Goal: Task Accomplishment & Management: Manage account settings

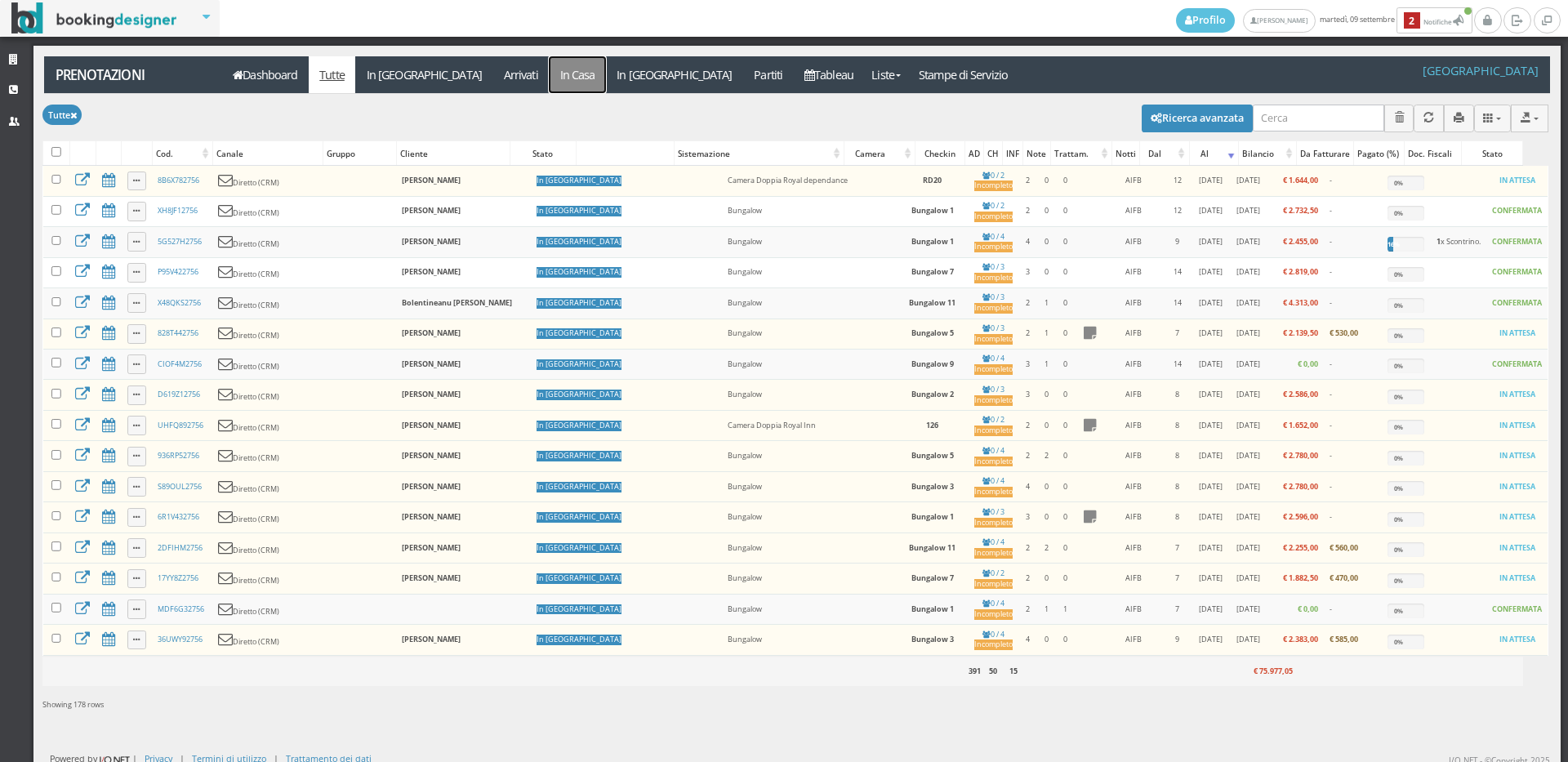
click at [549, 65] on link "In Casa" at bounding box center [577, 74] width 57 height 37
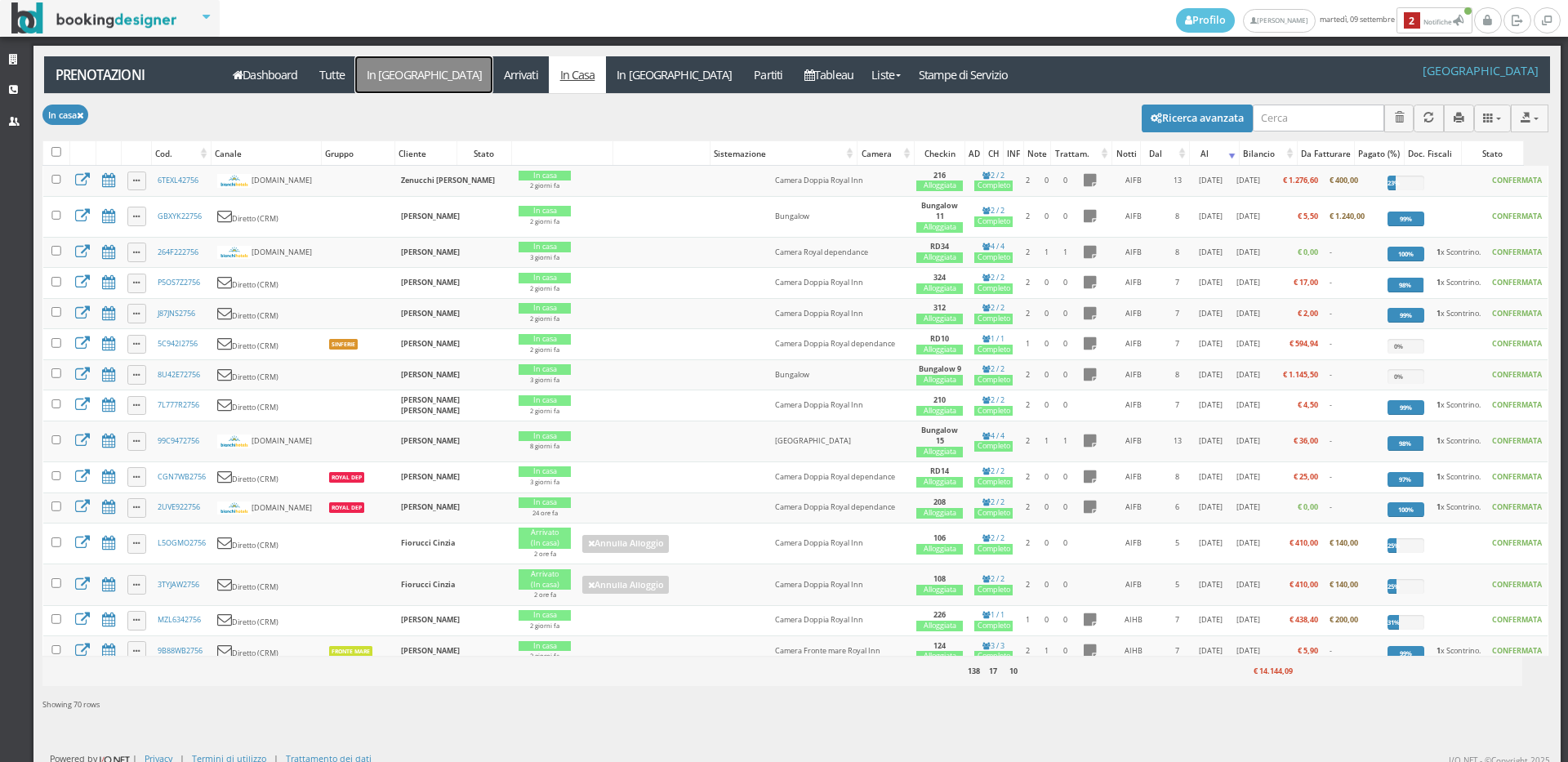
click at [368, 71] on link "In [GEOGRAPHIC_DATA]" at bounding box center [423, 74] width 137 height 37
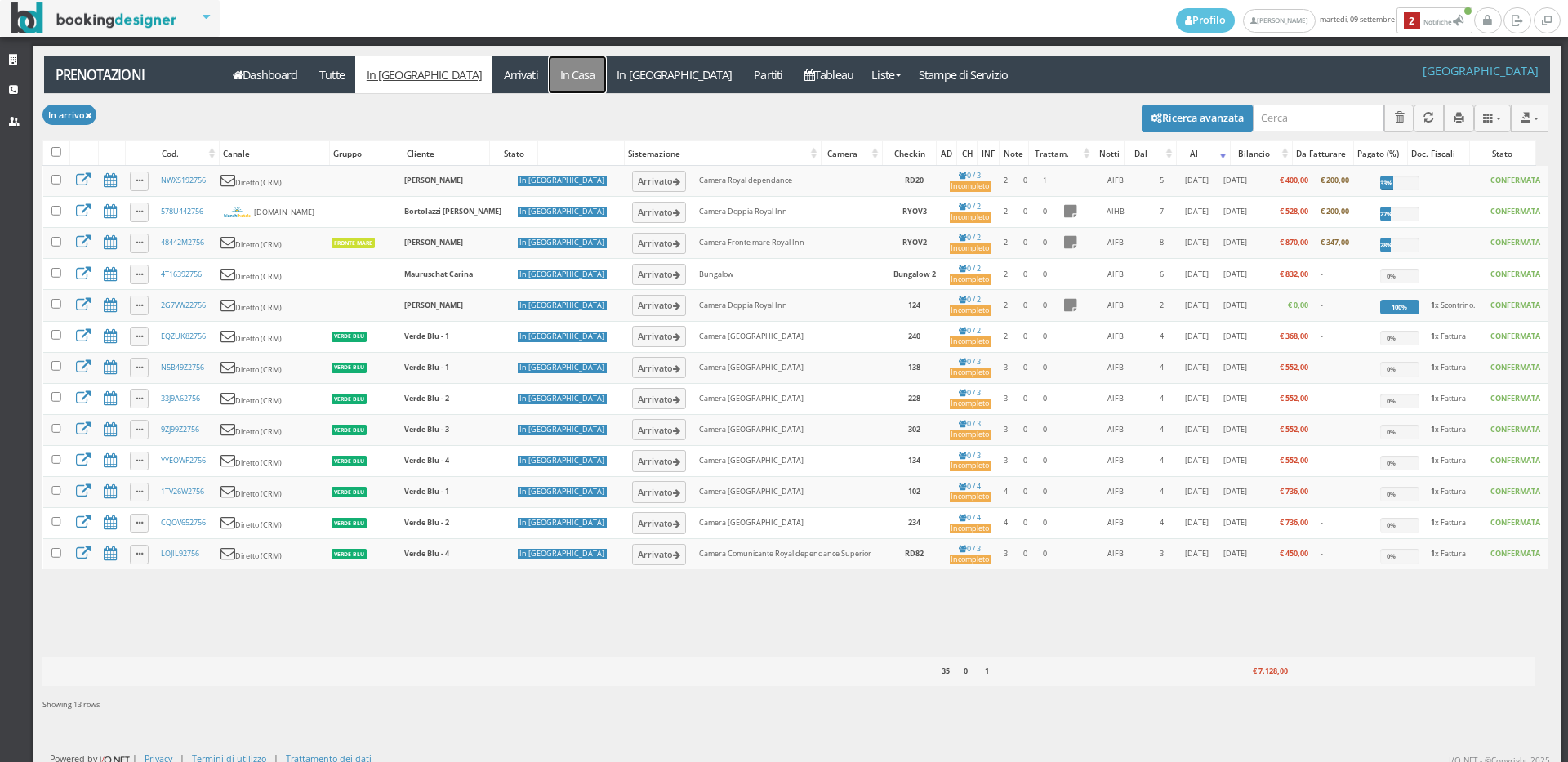
click at [549, 80] on link "In Casa" at bounding box center [577, 74] width 57 height 37
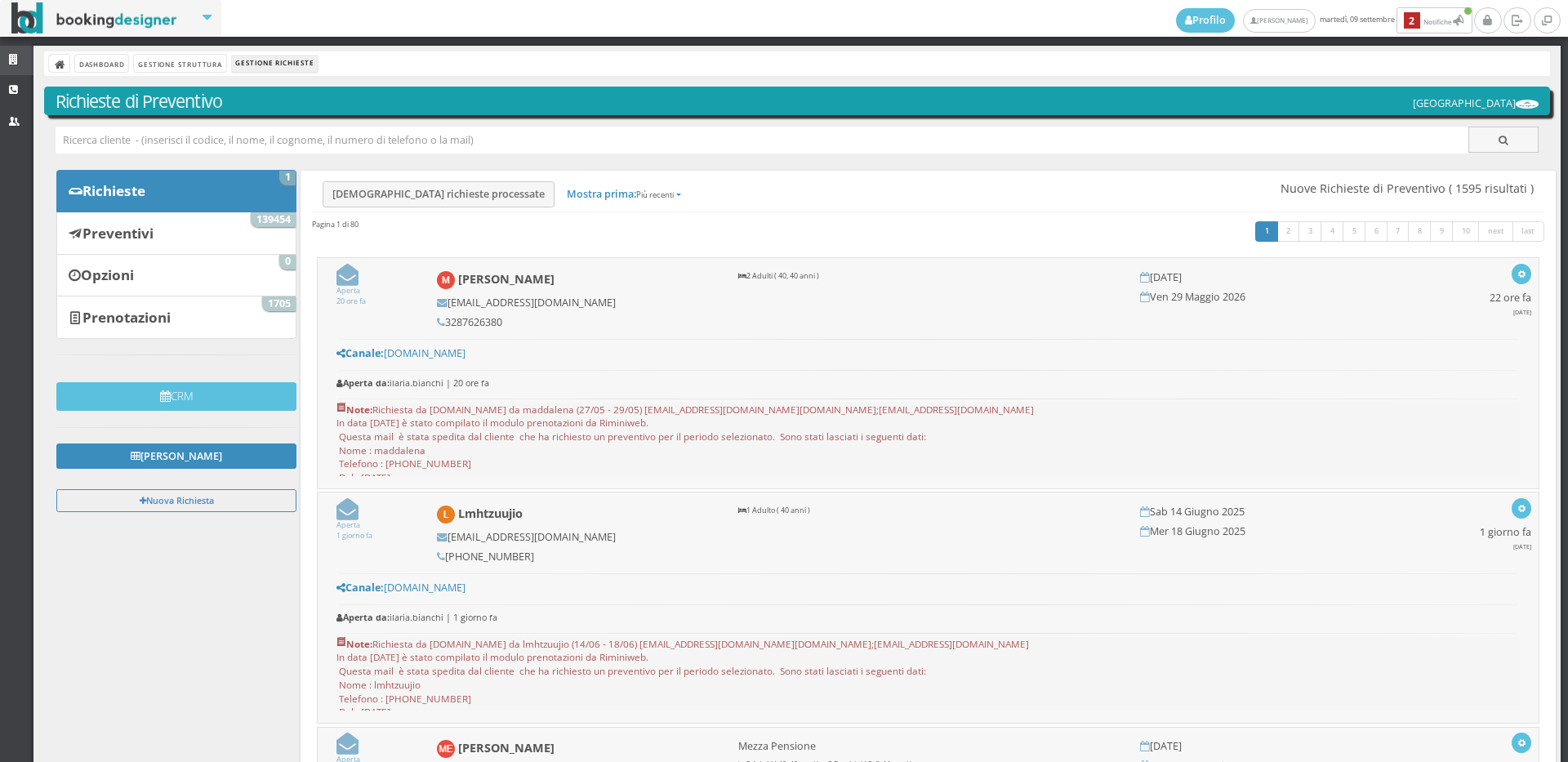
click at [13, 59] on icon at bounding box center [15, 59] width 13 height 11
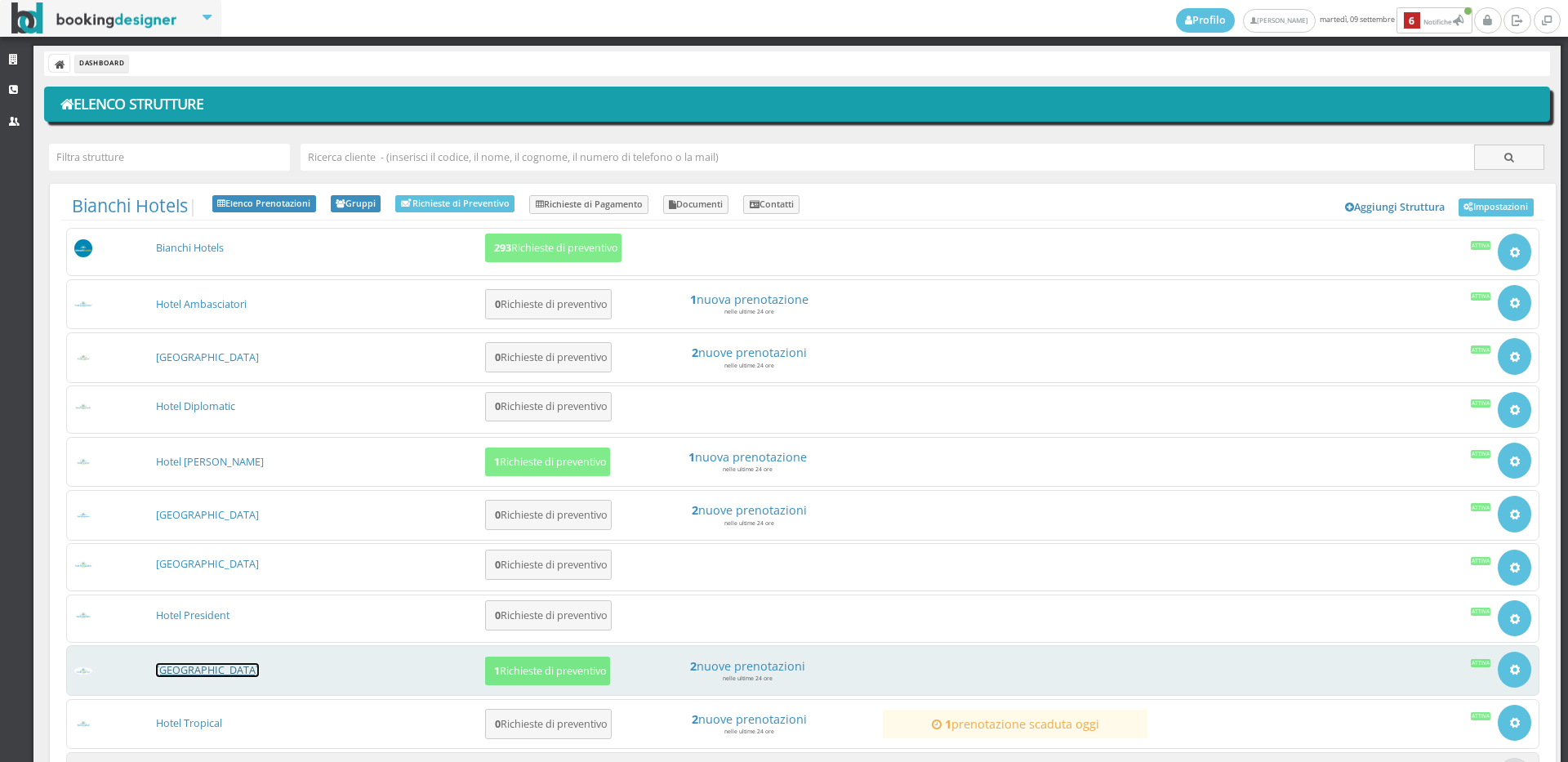
click at [215, 671] on link "[GEOGRAPHIC_DATA]" at bounding box center [207, 670] width 103 height 14
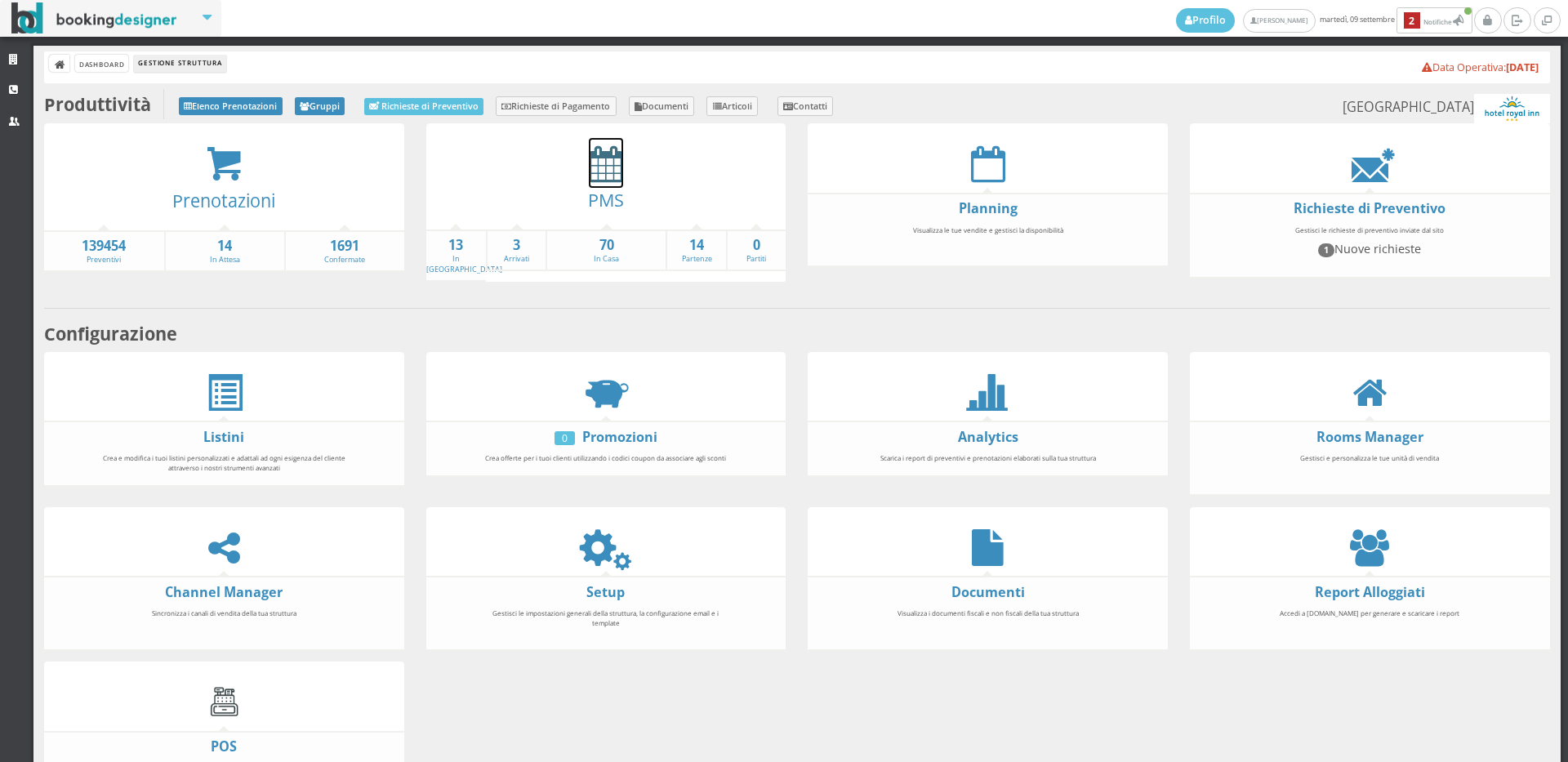
click at [594, 172] on icon at bounding box center [606, 163] width 35 height 37
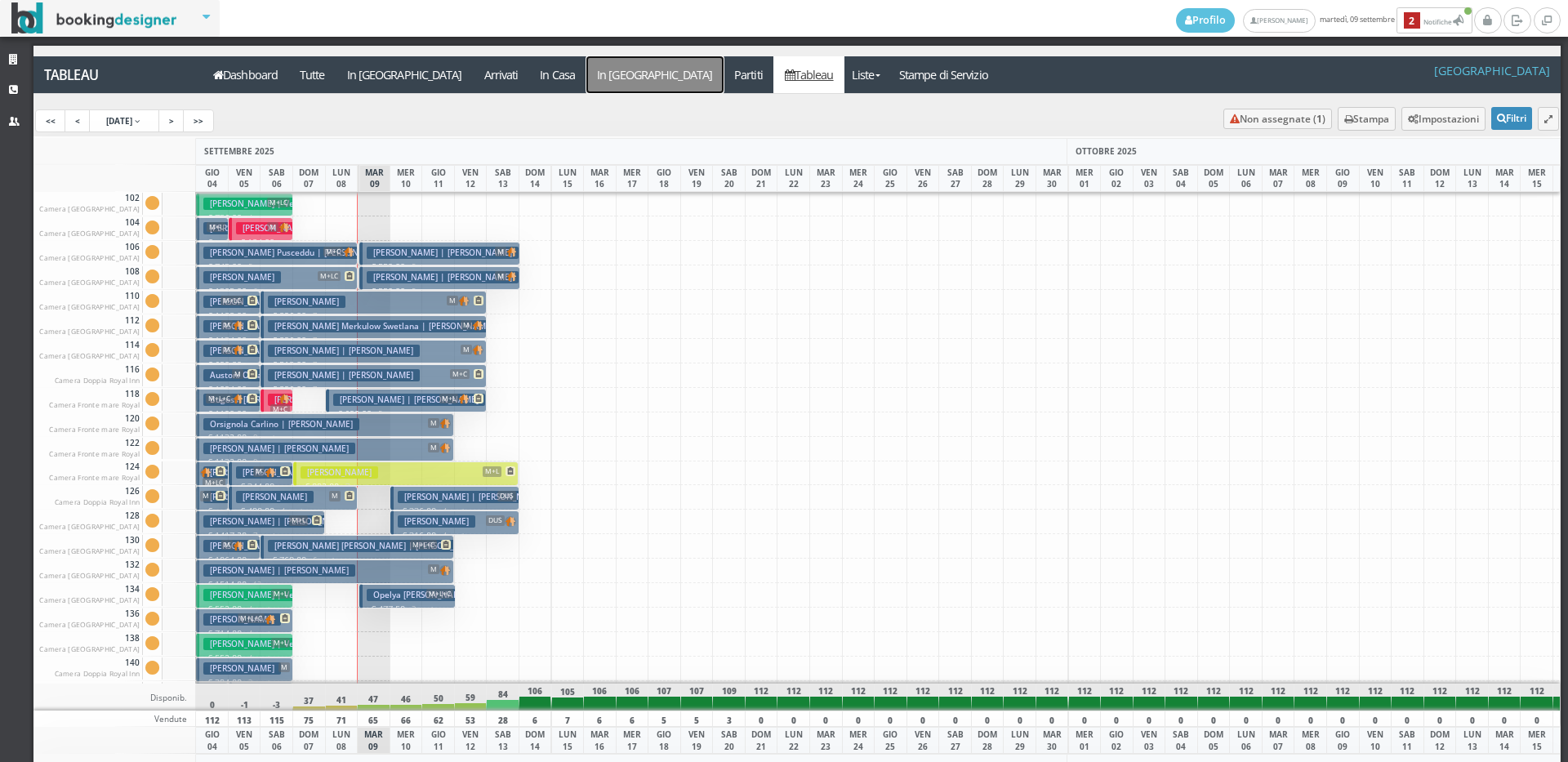
click at [586, 78] on a=pms-departure-reservations"] "In [GEOGRAPHIC_DATA]" at bounding box center [654, 74] width 137 height 37
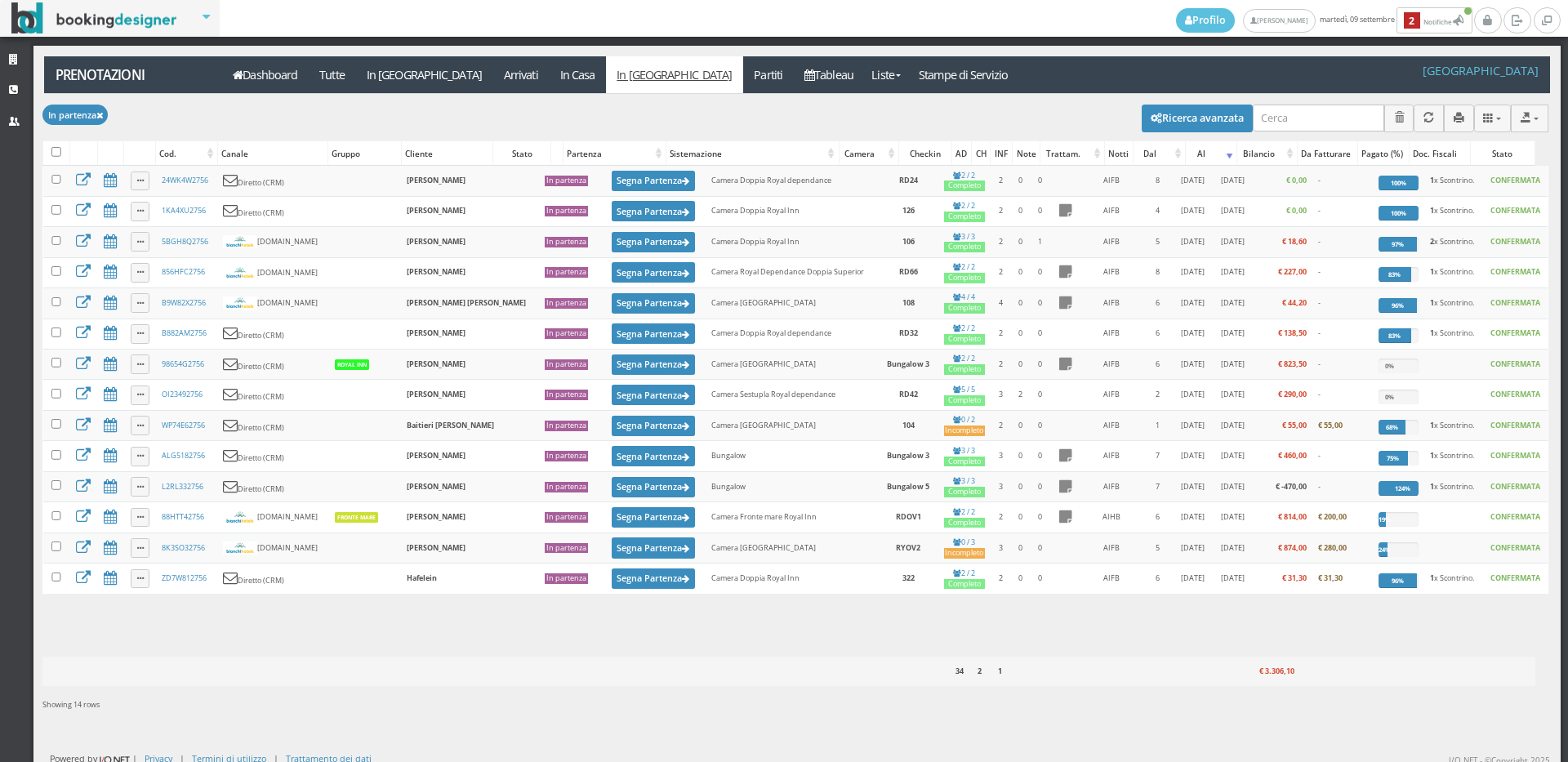
select select
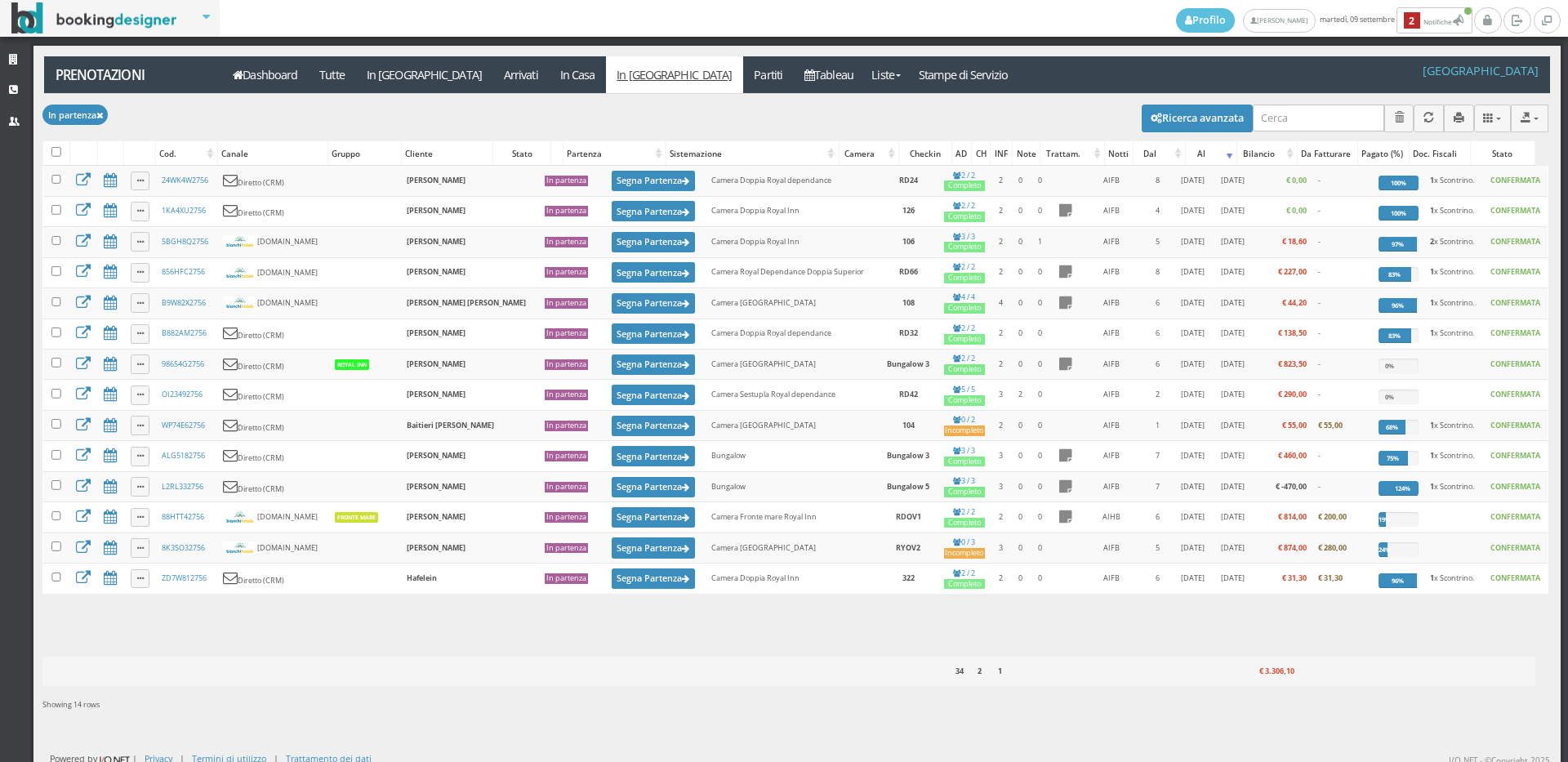
select select
click at [1152, 111] on button "Ricerca avanzata" at bounding box center [1197, 118] width 112 height 28
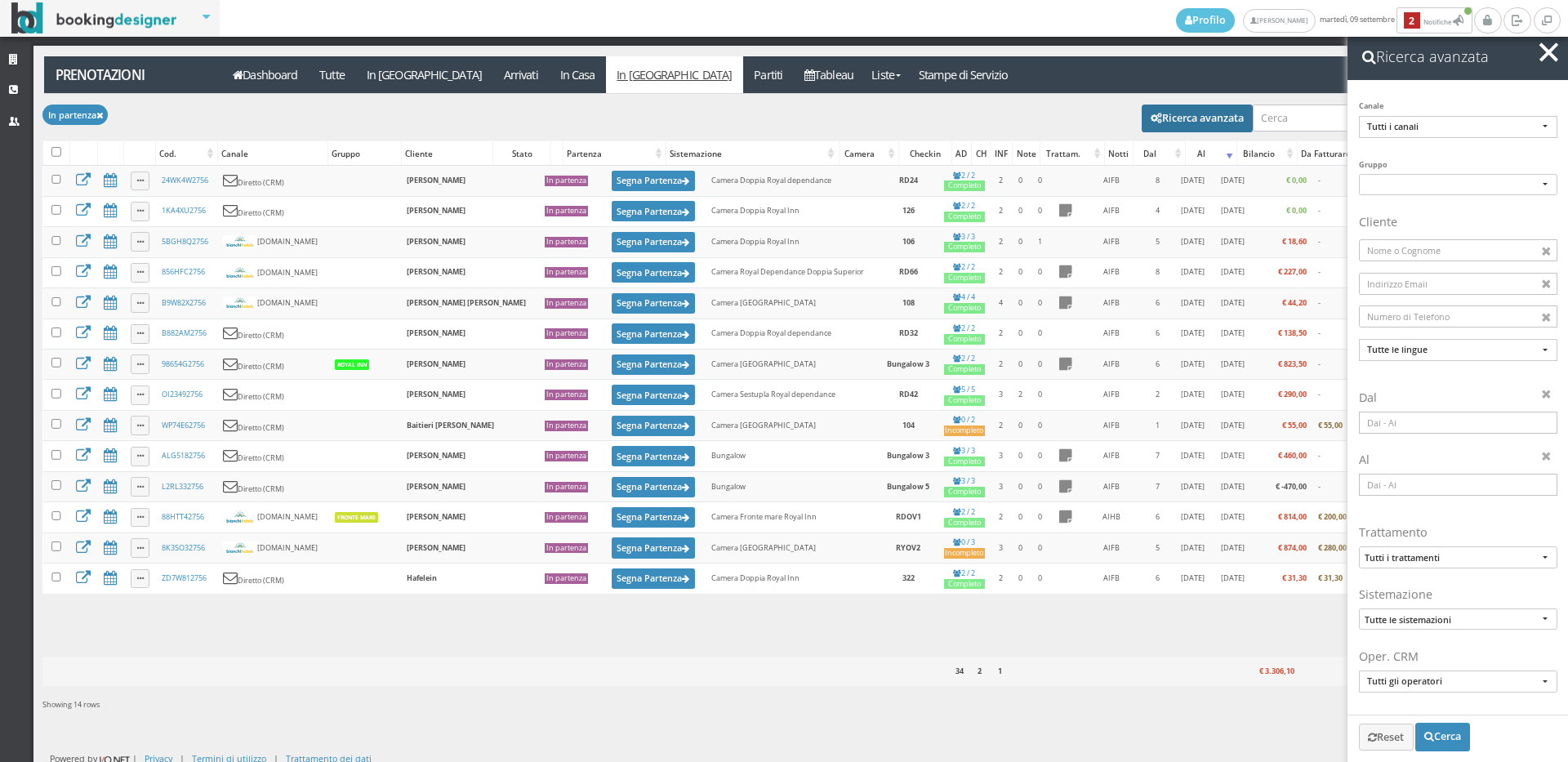
click at [1403, 486] on input at bounding box center [1457, 485] width 198 height 22
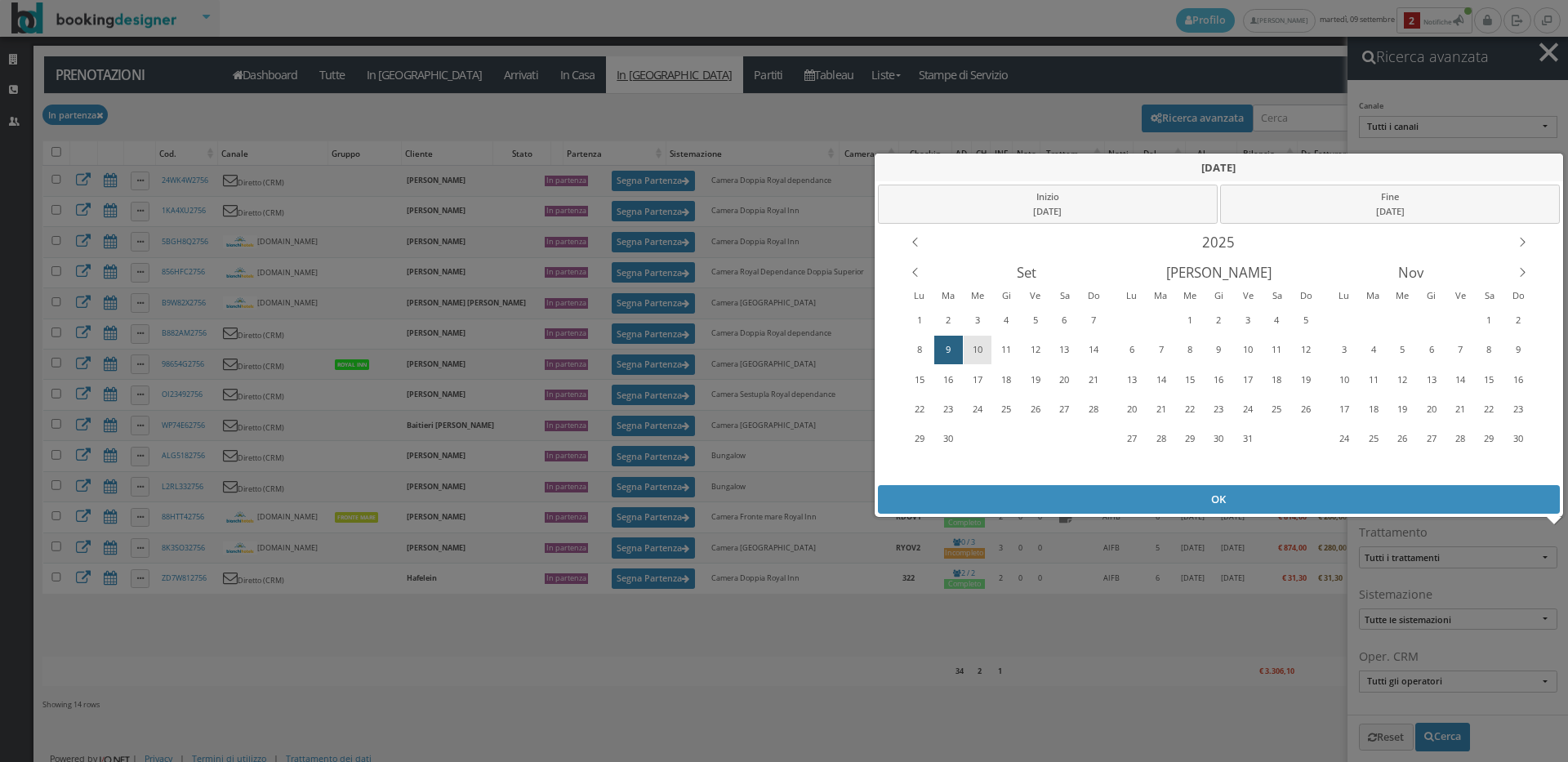
click at [971, 348] on div "10" at bounding box center [978, 349] width 26 height 26
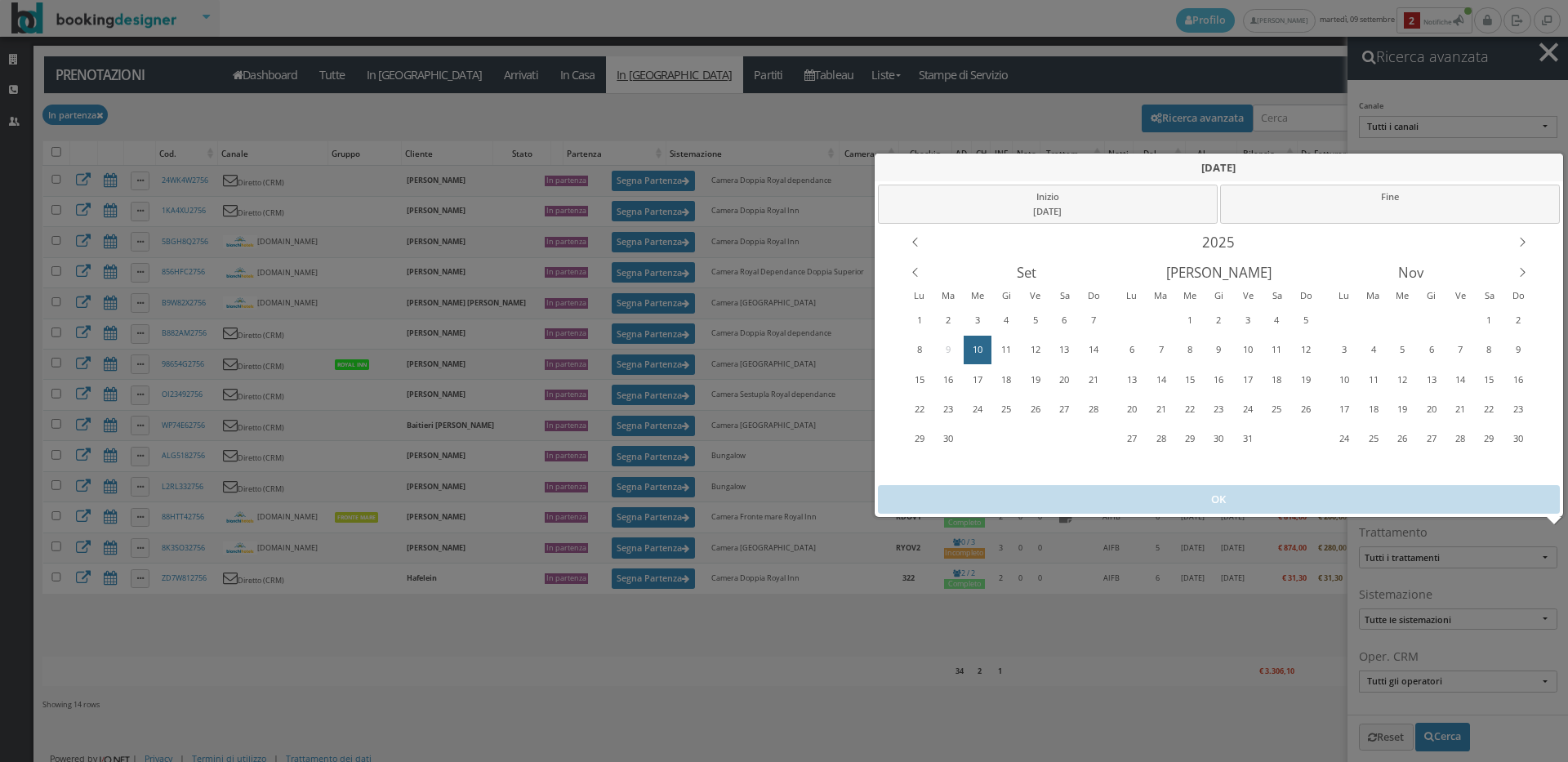
click at [971, 348] on div "10" at bounding box center [978, 349] width 26 height 26
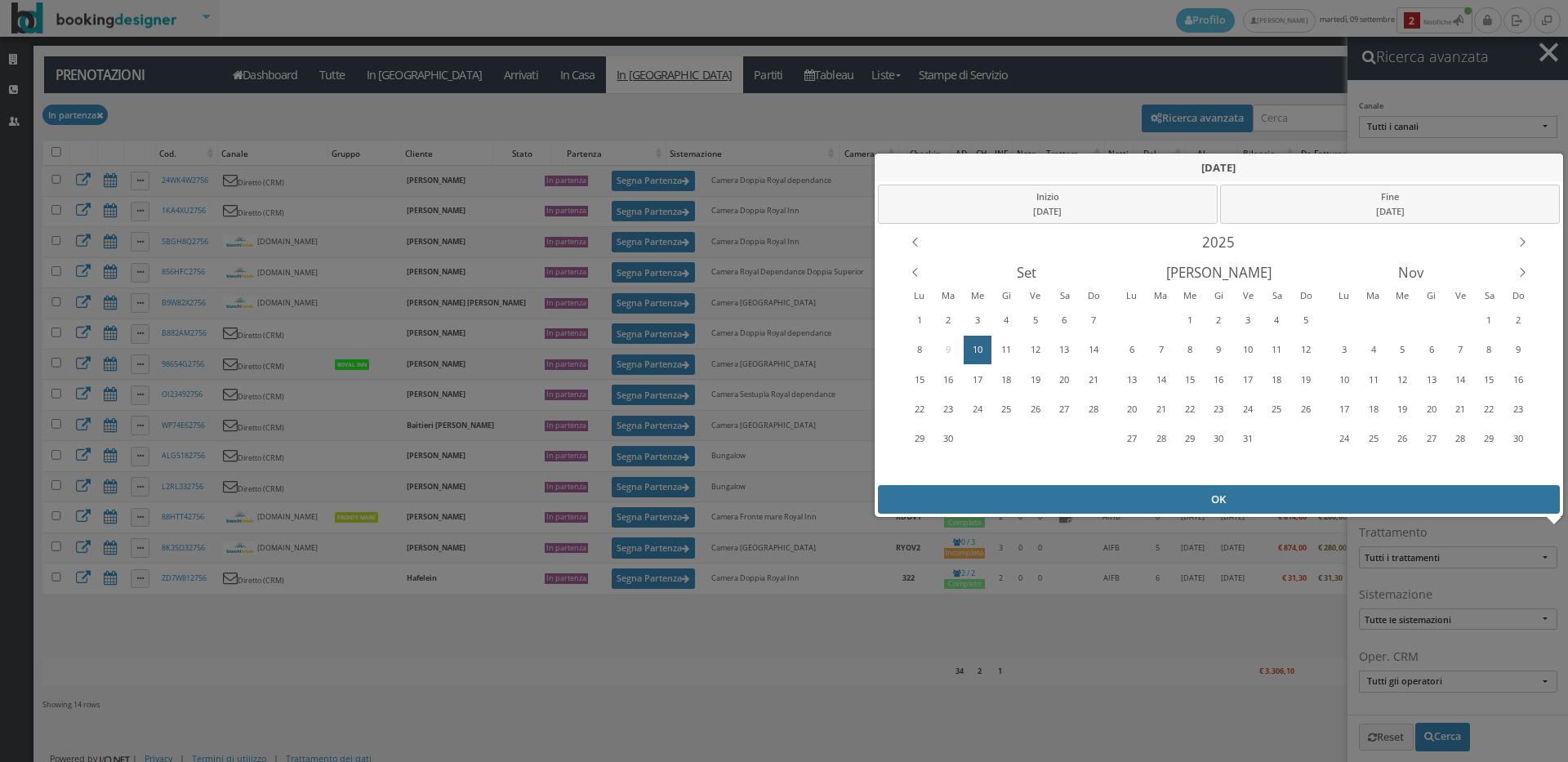
click at [1046, 499] on div "OK" at bounding box center [1220, 499] width 683 height 29
type input "10/09/2025 - 10/09/2025"
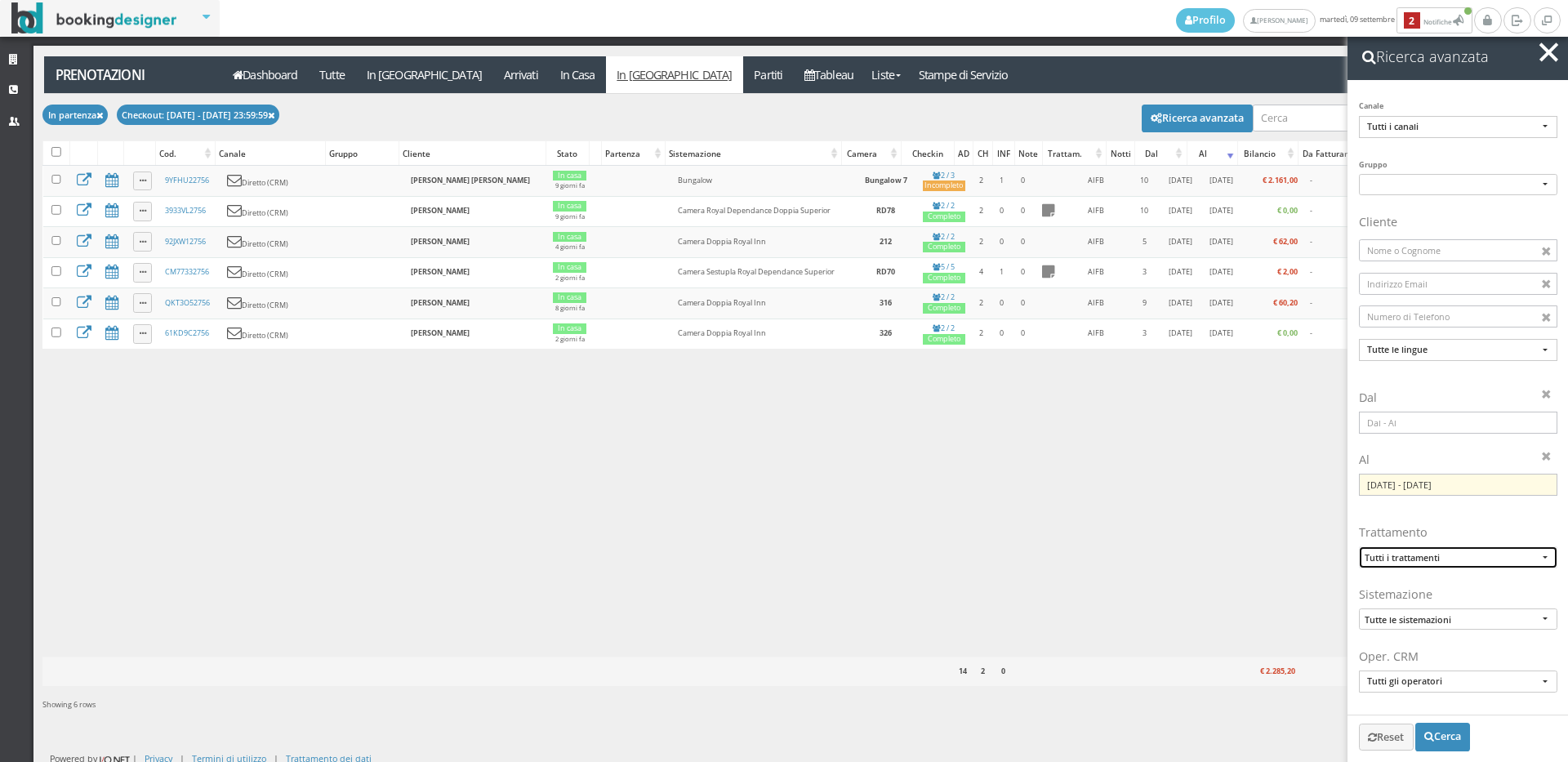
click at [1501, 552] on span "Tutti i trattamenti" at bounding box center [1451, 558] width 173 height 12
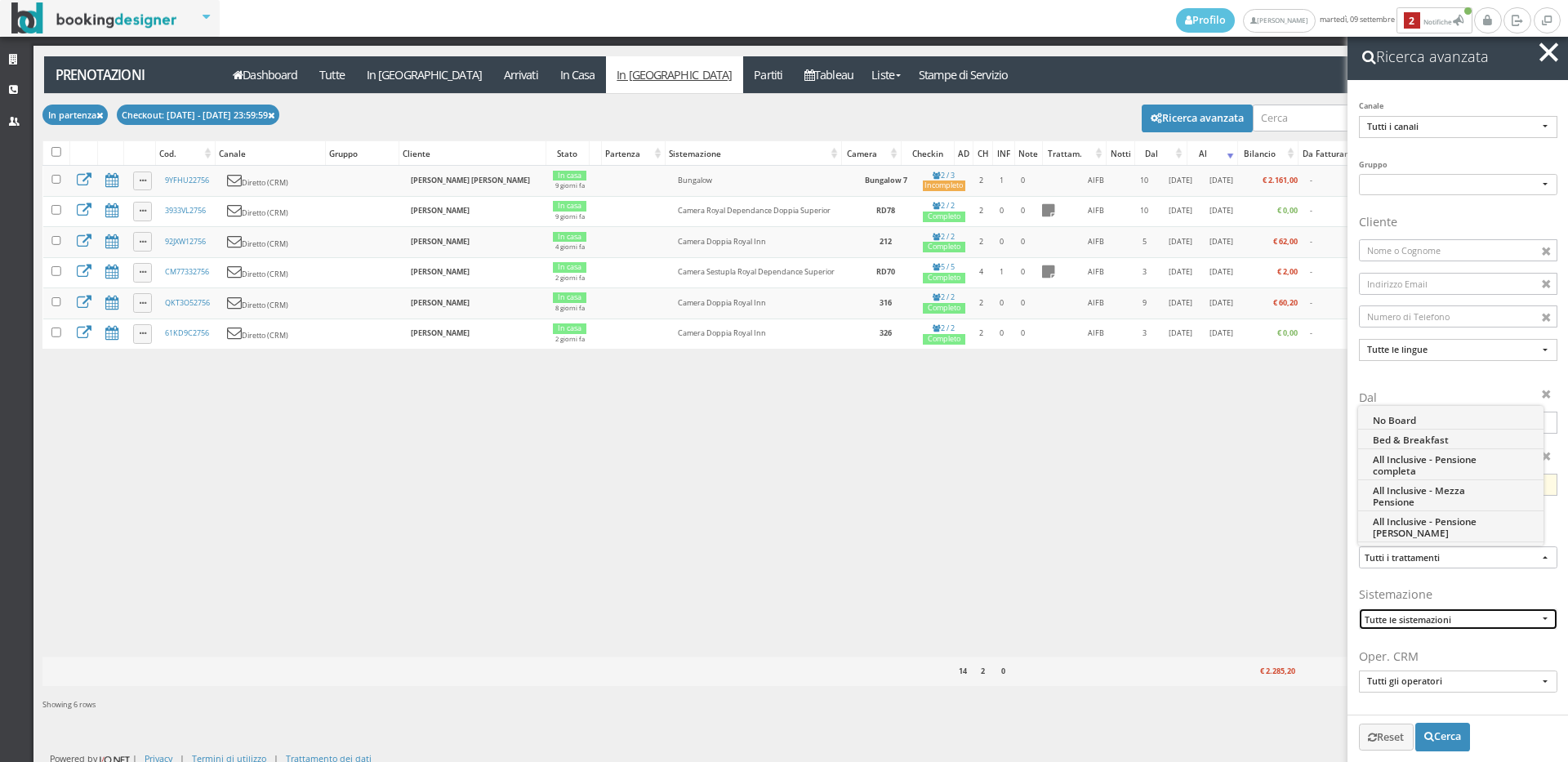
click at [1471, 618] on span "Tutte le sistemazioni" at bounding box center [1451, 619] width 173 height 12
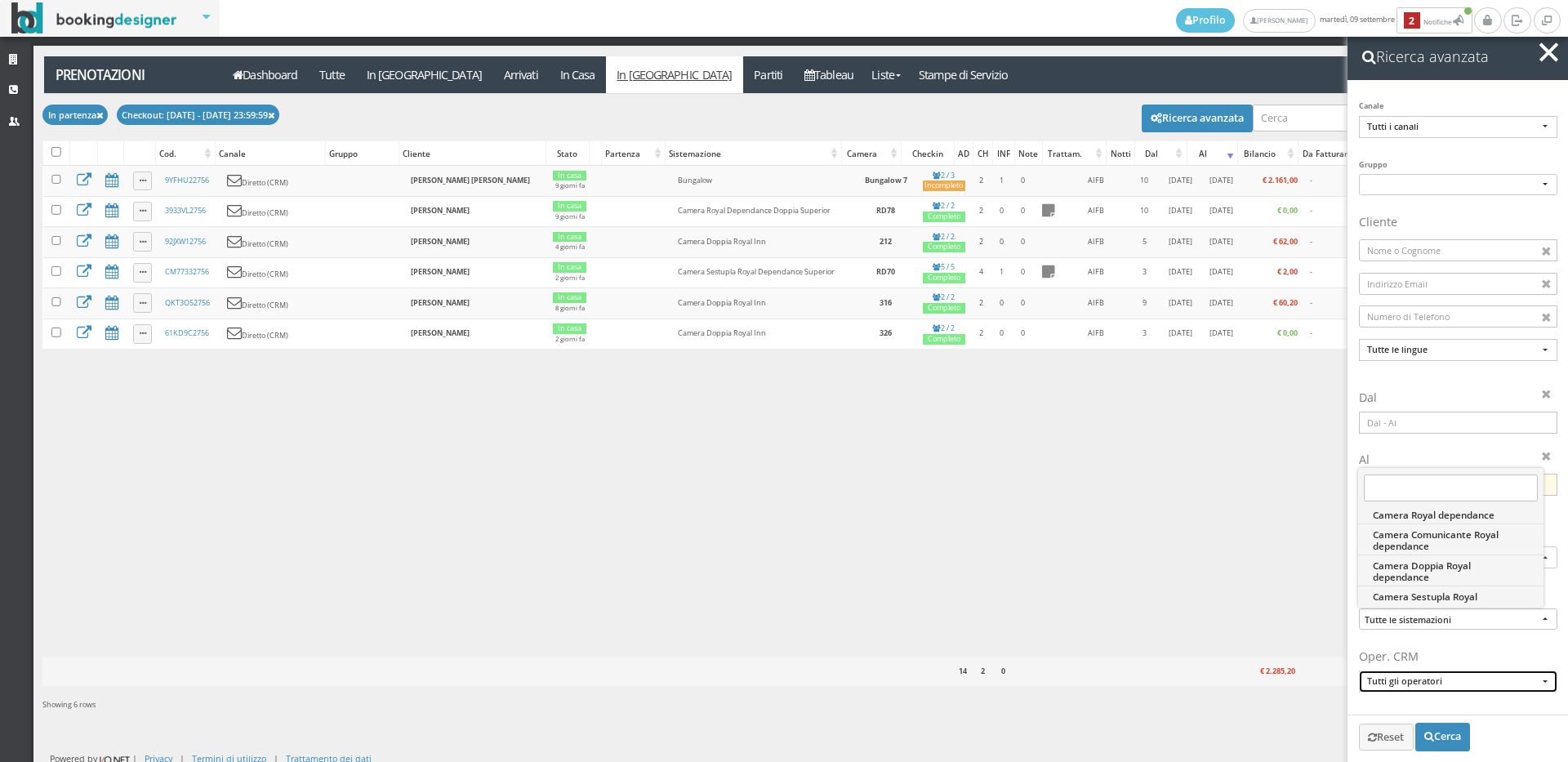
click at [1487, 682] on span "Tutti gli operatori" at bounding box center [1457, 681] width 183 height 13
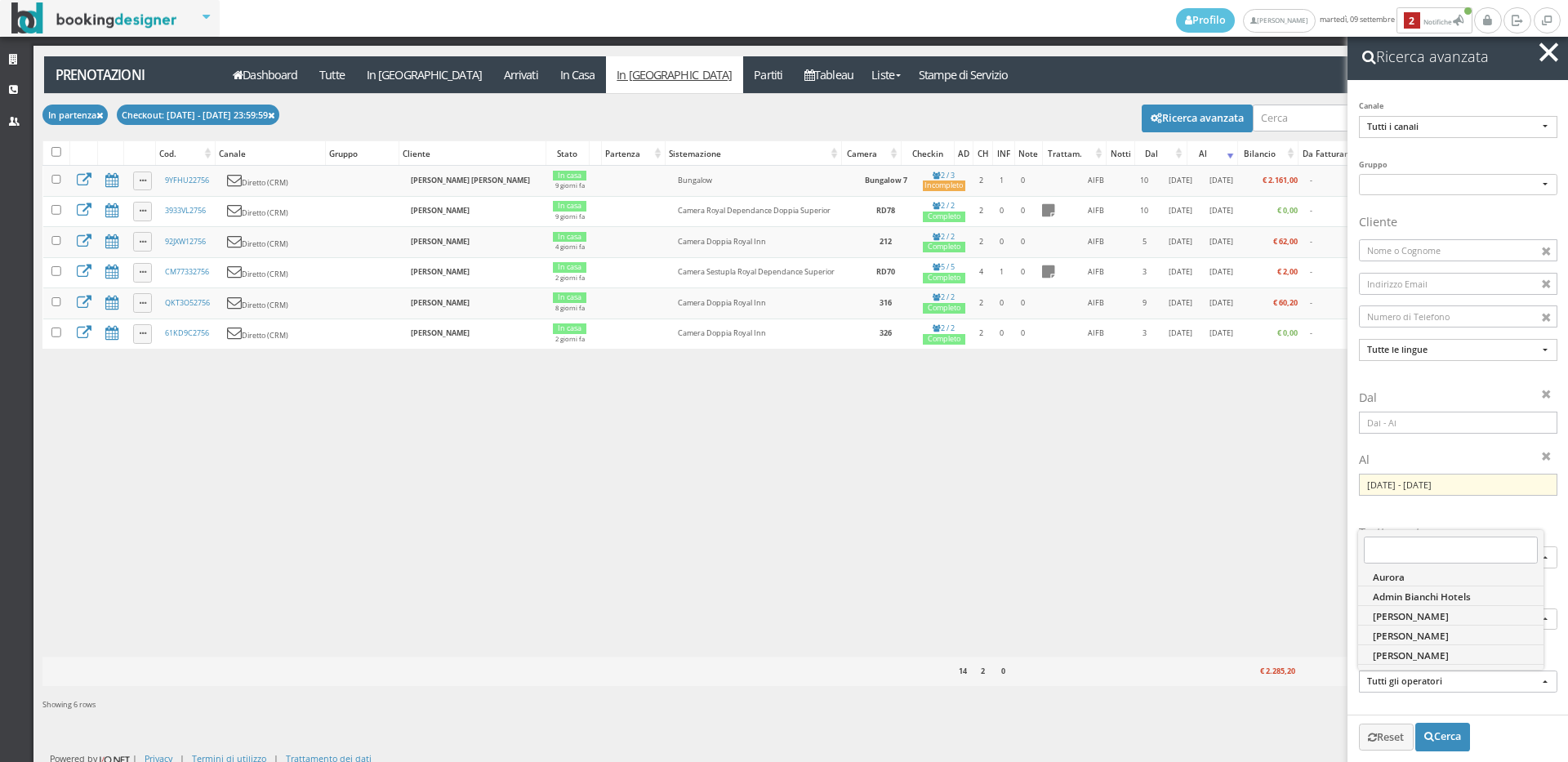
click at [1212, 591] on div "Caricamento in corso Cod. Canale Gruppo Cliente Stato Partenza Sistemazione Cam…" at bounding box center [795, 411] width 1506 height 491
click at [1553, 47] on span "button" at bounding box center [1548, 51] width 19 height 19
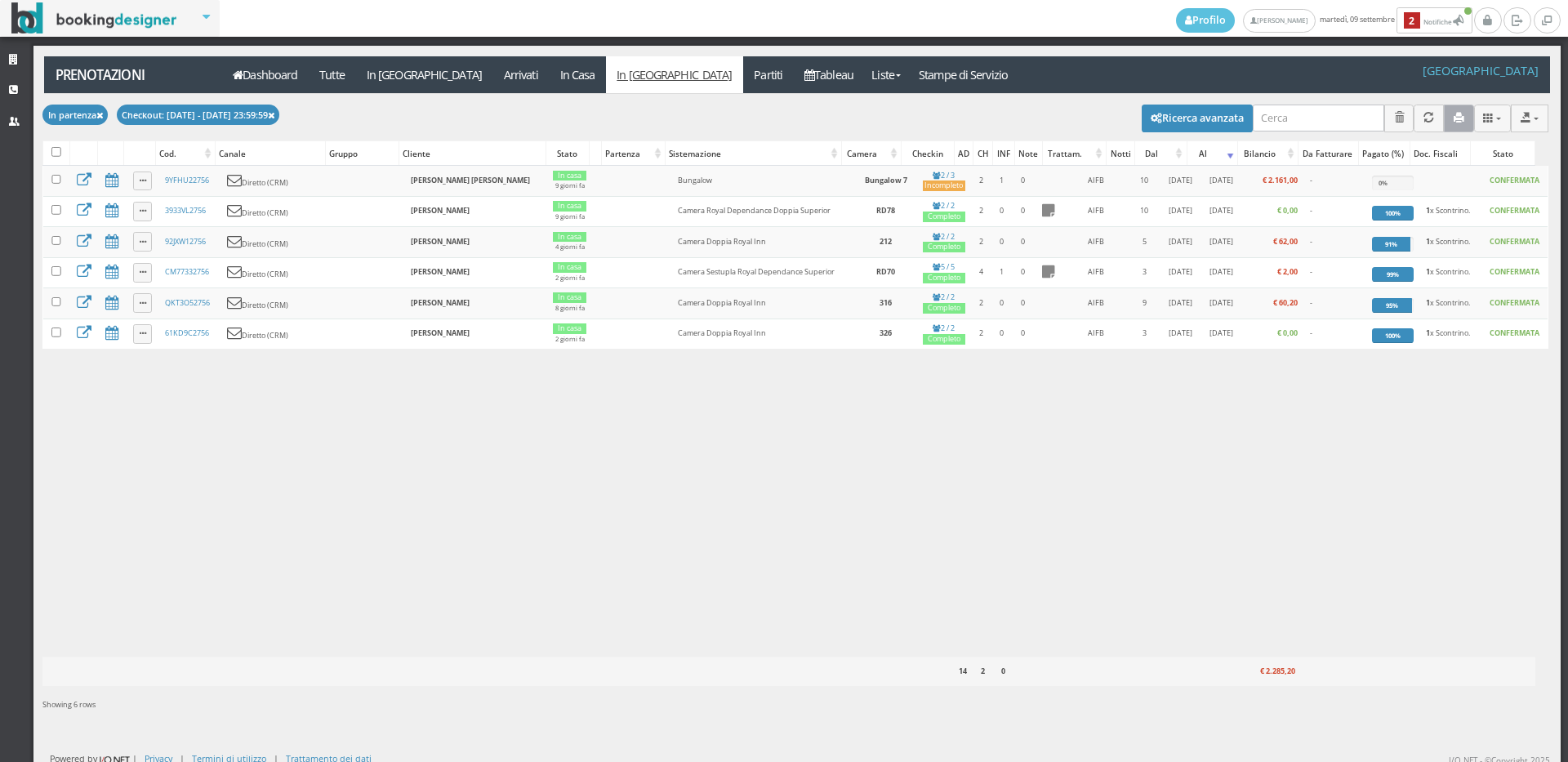
click at [1456, 122] on button "button" at bounding box center [1458, 117] width 31 height 27
click at [1454, 114] on icon "button" at bounding box center [1458, 117] width 11 height 11
click at [1486, 116] on button at bounding box center [1493, 117] width 37 height 27
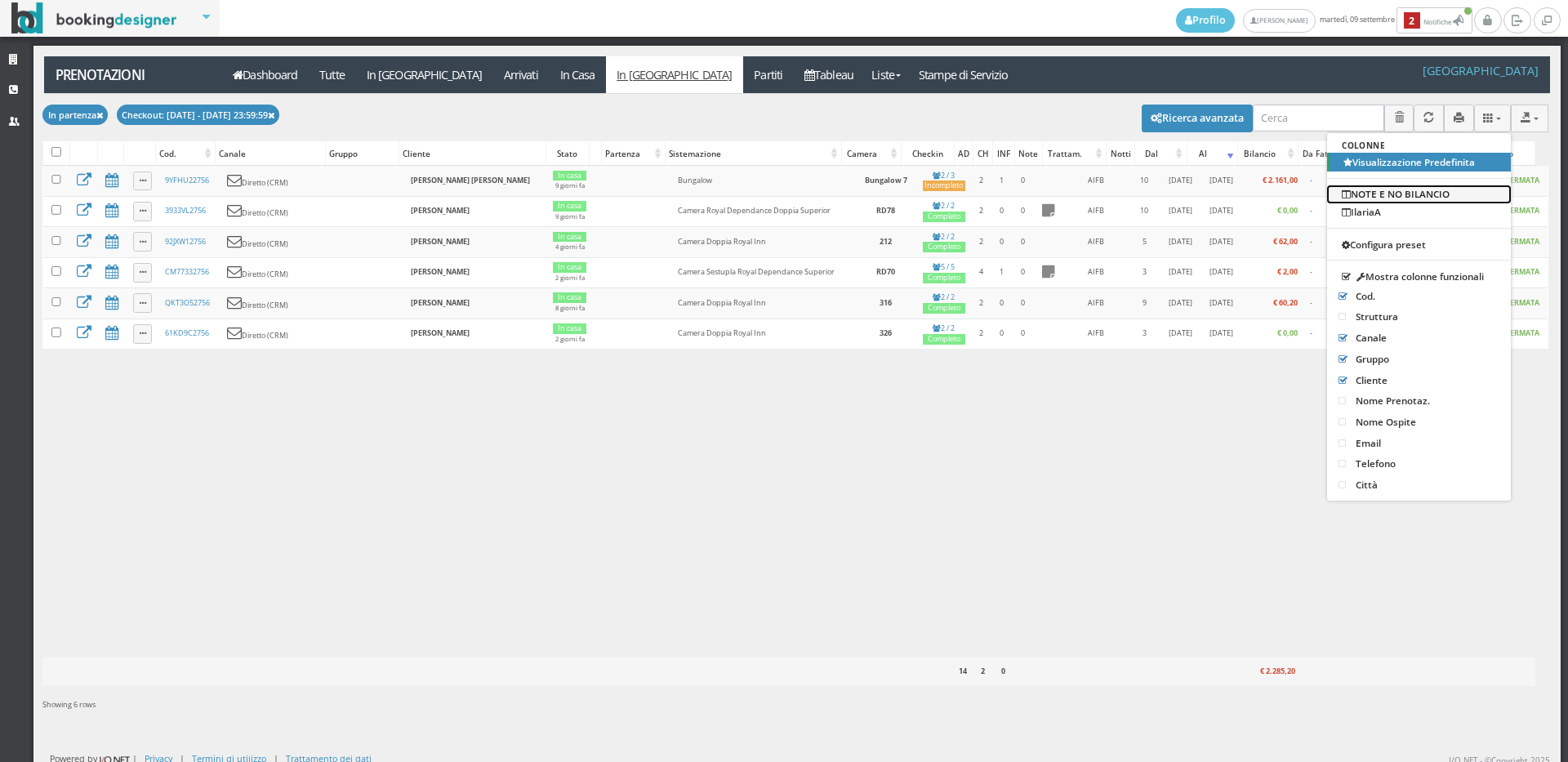
click at [1425, 192] on link "NOTE E NO BILANCIO" at bounding box center [1419, 194] width 184 height 18
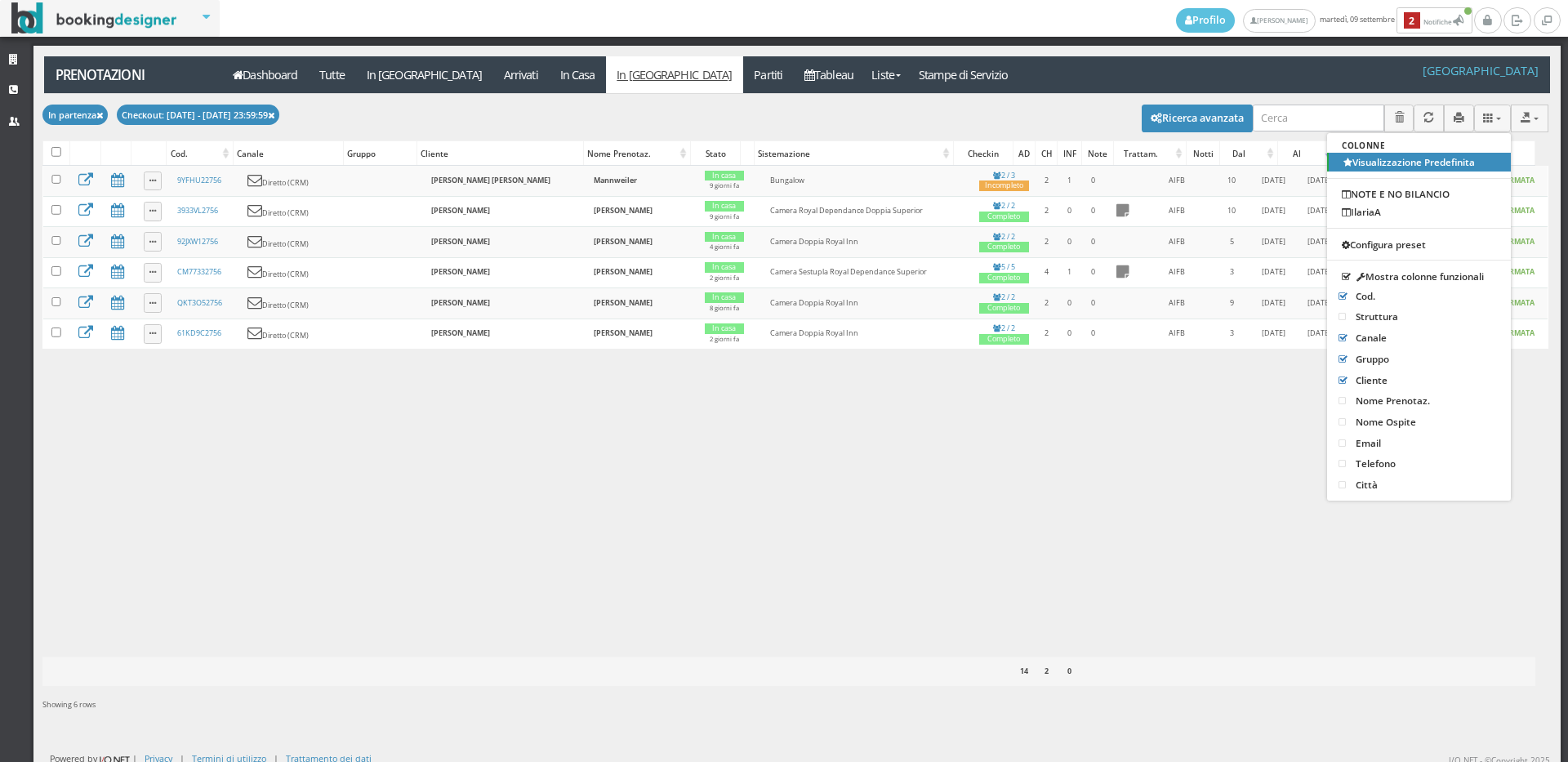
click at [1148, 580] on div "Caricamento in corso Cod. Canale Gruppo Cliente Nome Prenotaz. Stato Sistemazio…" at bounding box center [795, 411] width 1506 height 491
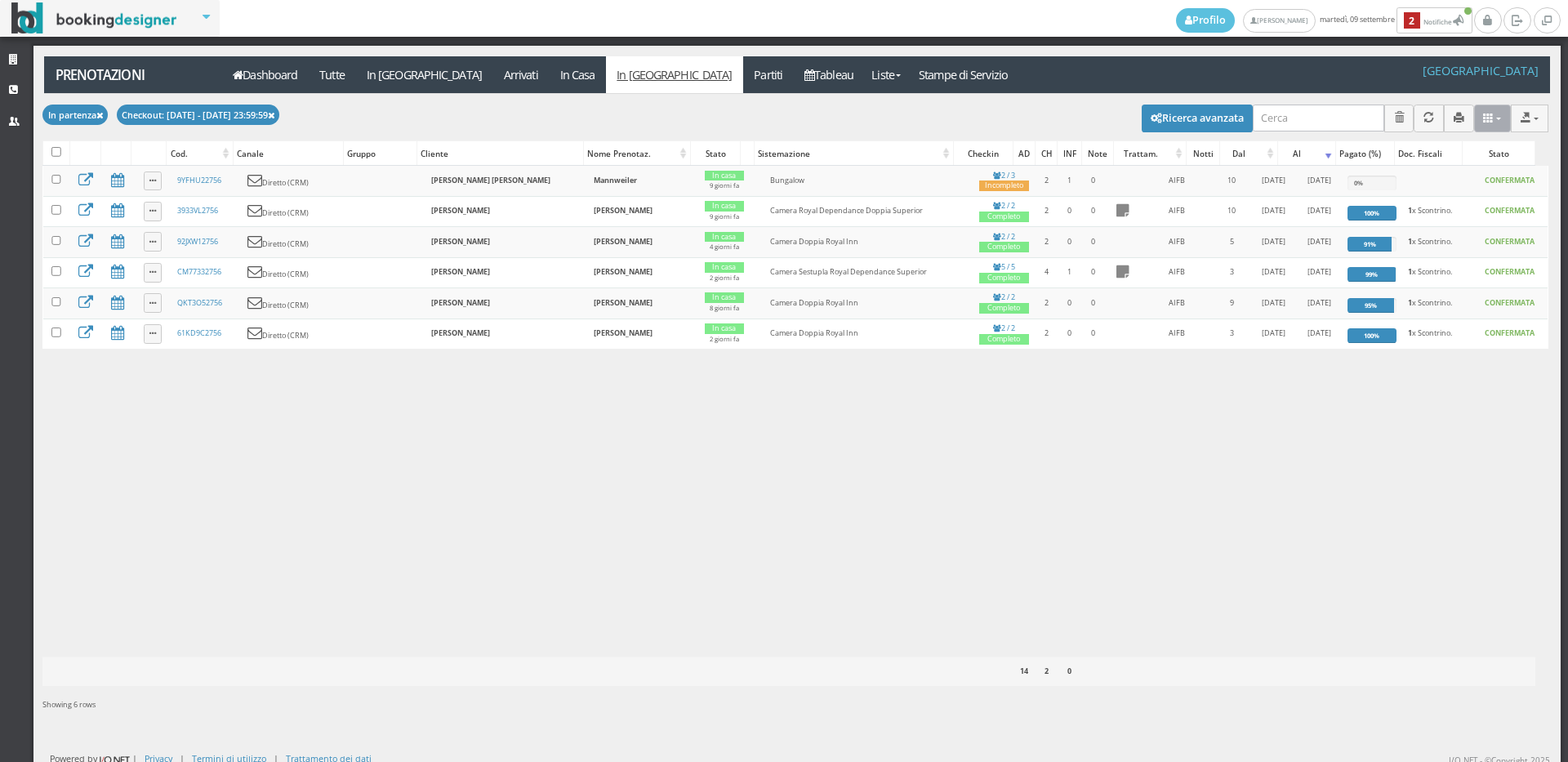
click at [1483, 121] on icon at bounding box center [1488, 117] width 11 height 11
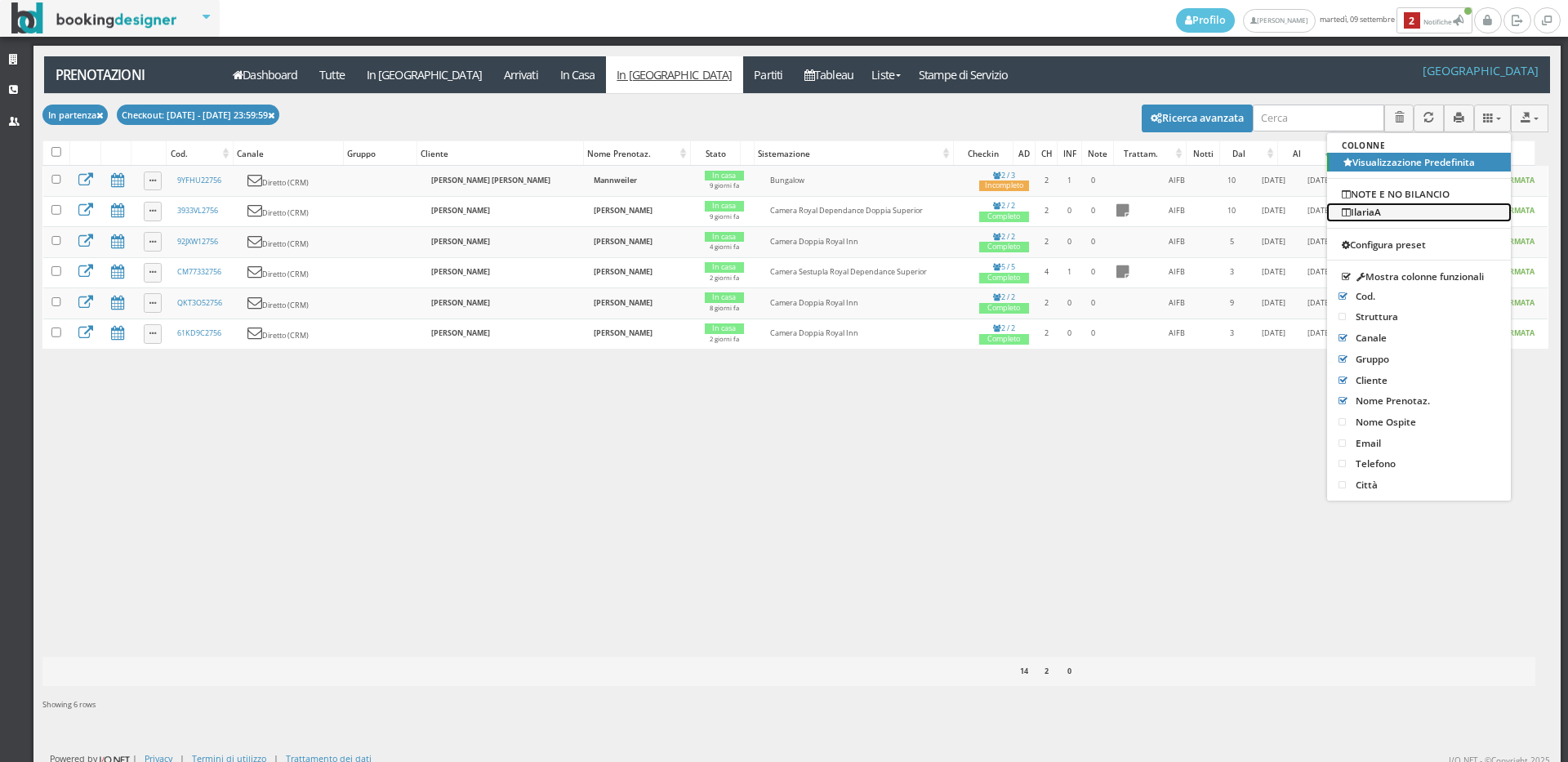
click at [1423, 212] on link "IlariaA" at bounding box center [1419, 212] width 184 height 18
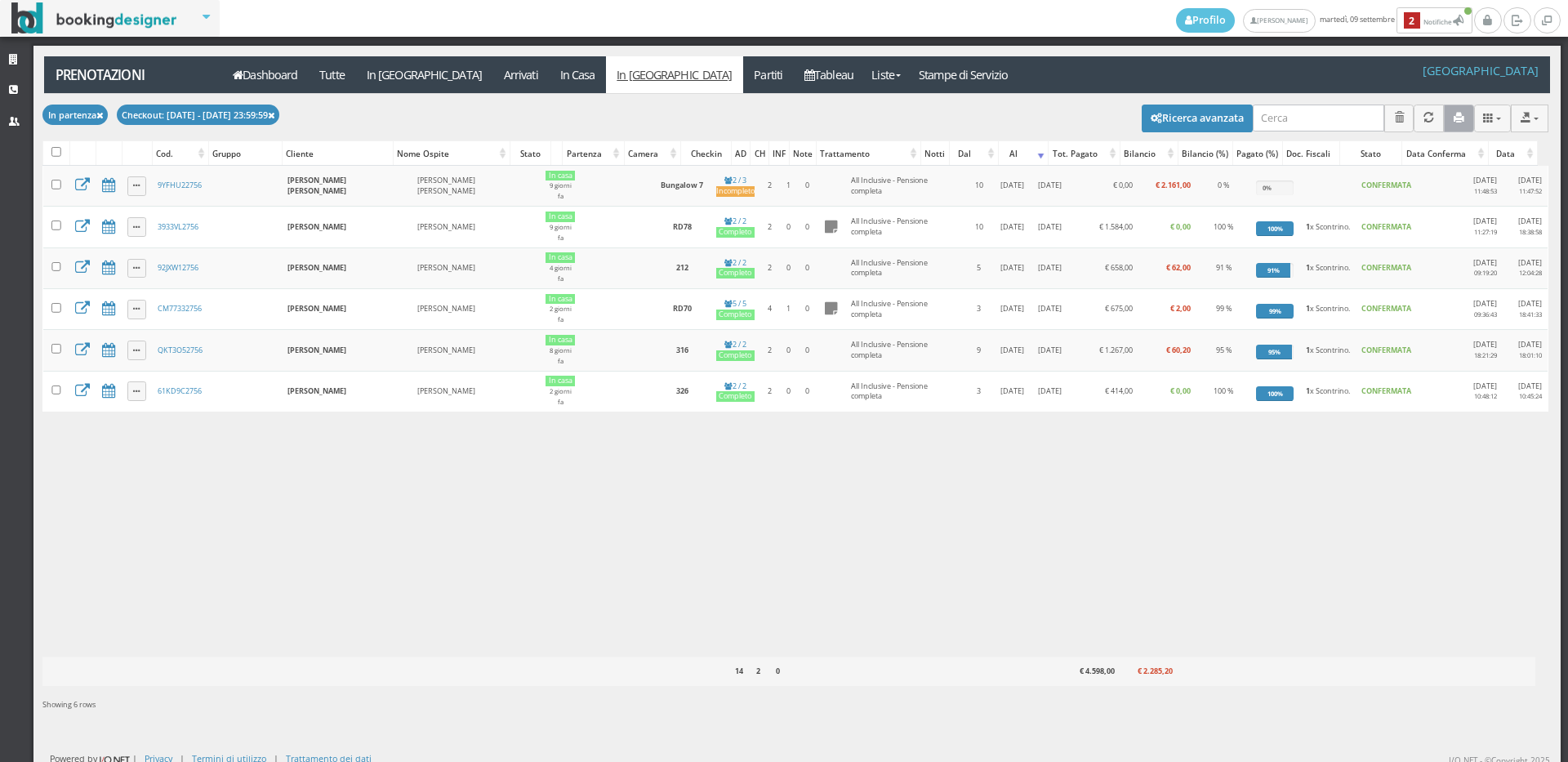
click at [1454, 121] on icon "button" at bounding box center [1458, 117] width 11 height 11
click at [1454, 116] on icon "button" at bounding box center [1458, 117] width 11 height 11
click at [1474, 118] on button at bounding box center [1493, 117] width 37 height 27
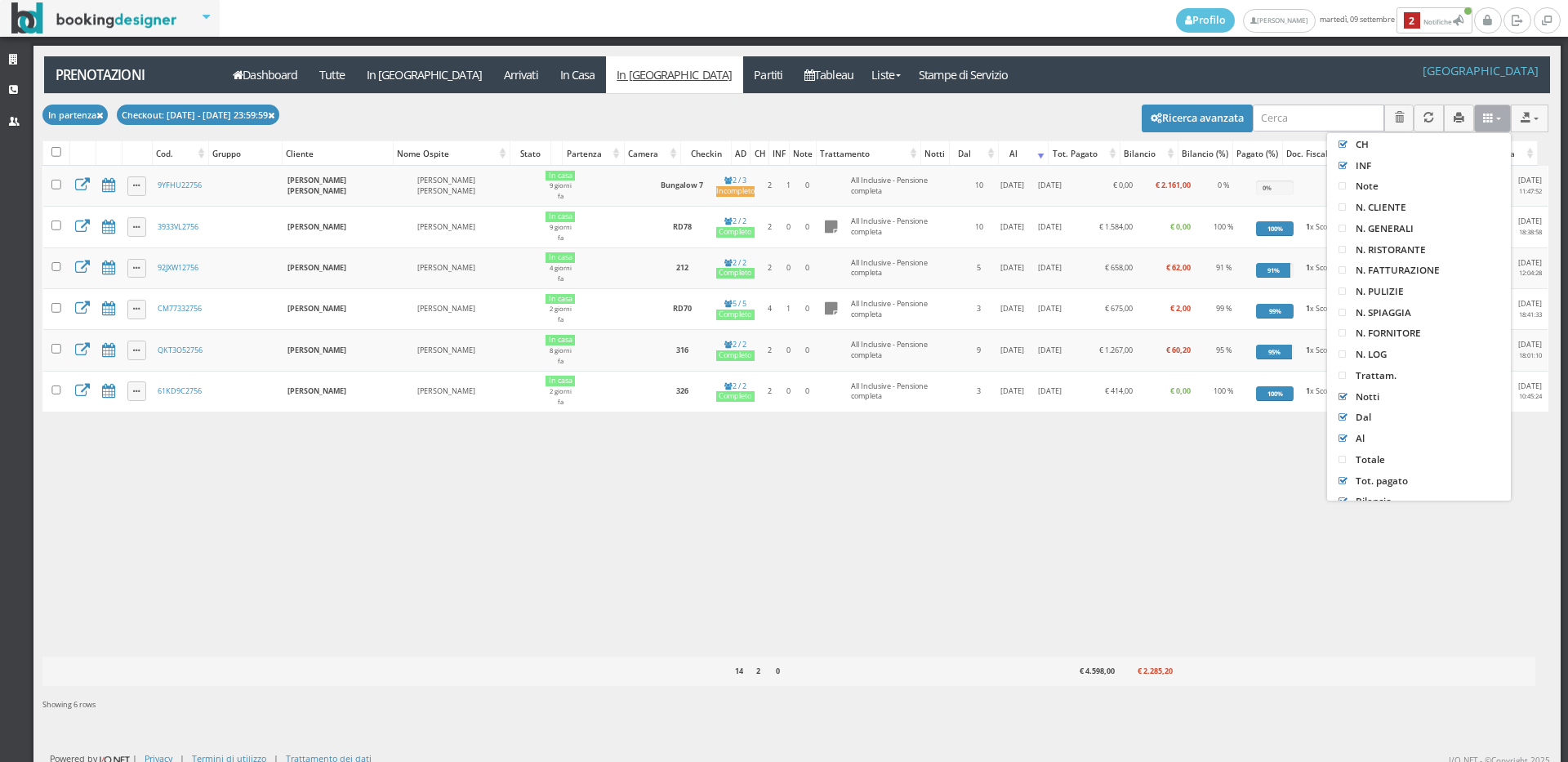
scroll to position [725, 0]
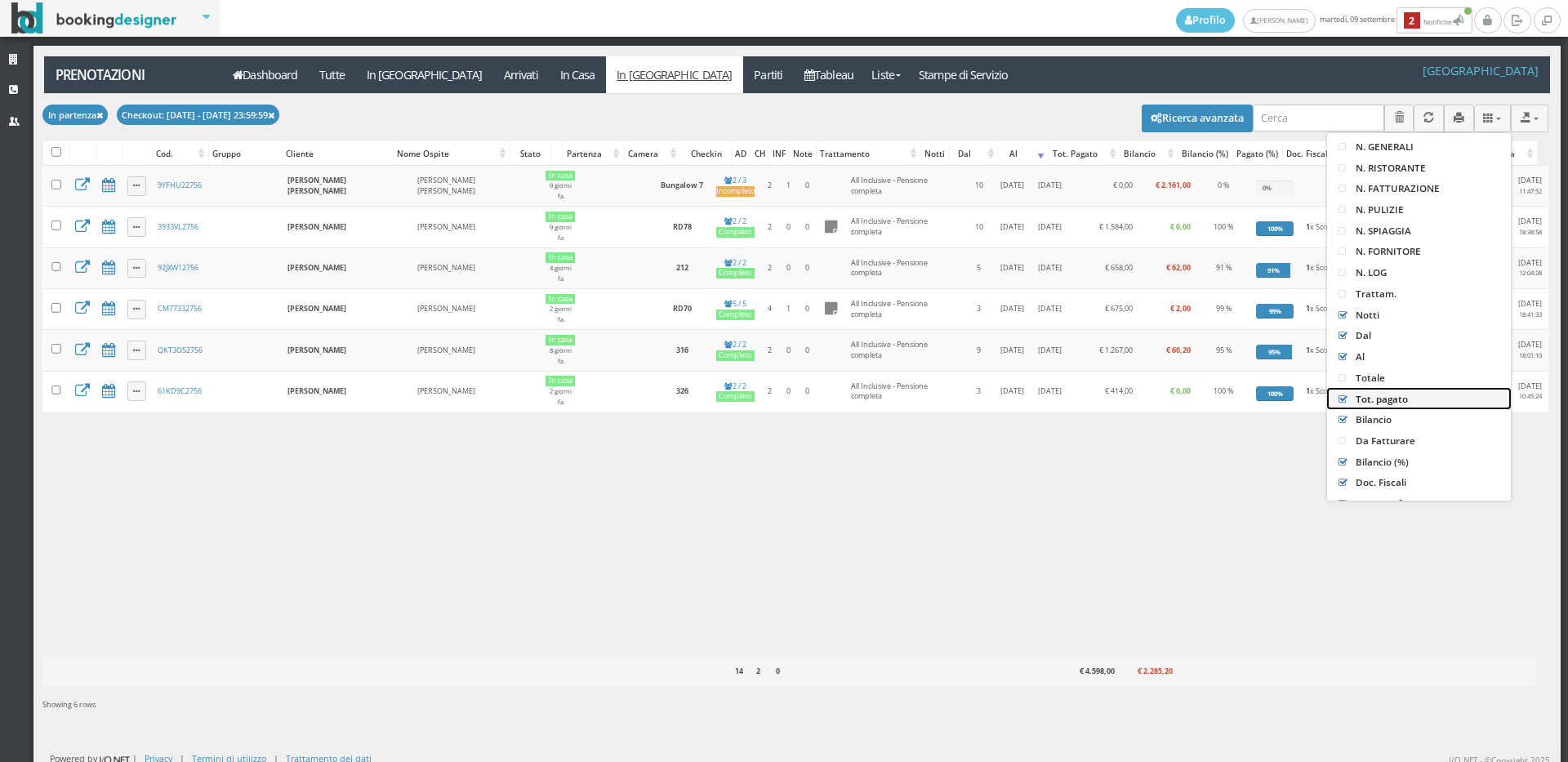
click at [1338, 402] on icon at bounding box center [1344, 401] width 12 height 10
